Goal: Information Seeking & Learning: Learn about a topic

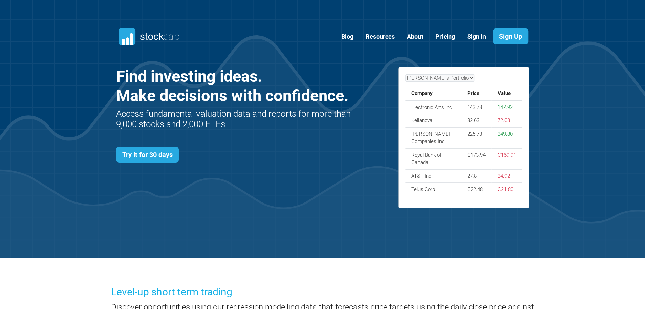
scroll to position [295, 434]
click at [226, 121] on h2 "Access fundamental valuation data and reports for more than 9,000 stocks and 2,…" at bounding box center [234, 118] width 237 height 21
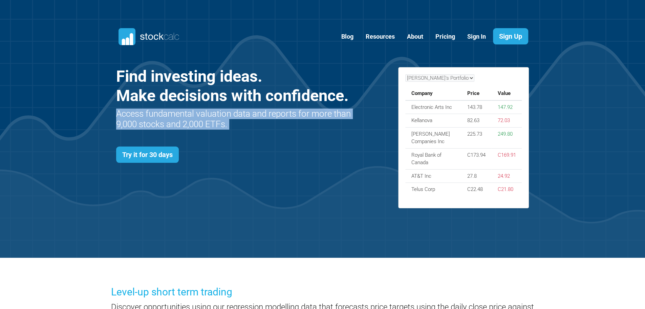
click at [232, 123] on h2 "Access fundamental valuation data and reports for more than 9,000 stocks and 2,…" at bounding box center [234, 118] width 237 height 21
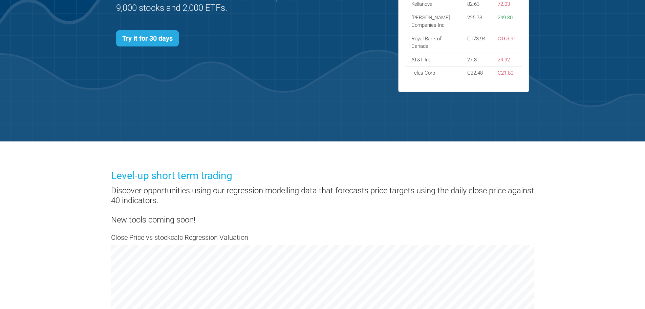
scroll to position [0, 0]
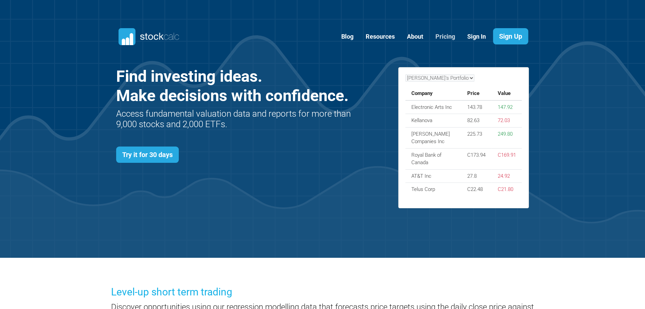
click at [451, 35] on link "Pricing" at bounding box center [445, 36] width 30 height 17
click at [370, 36] on link "Resources" at bounding box center [380, 36] width 39 height 17
